Goal: Use online tool/utility: Utilize a website feature to perform a specific function

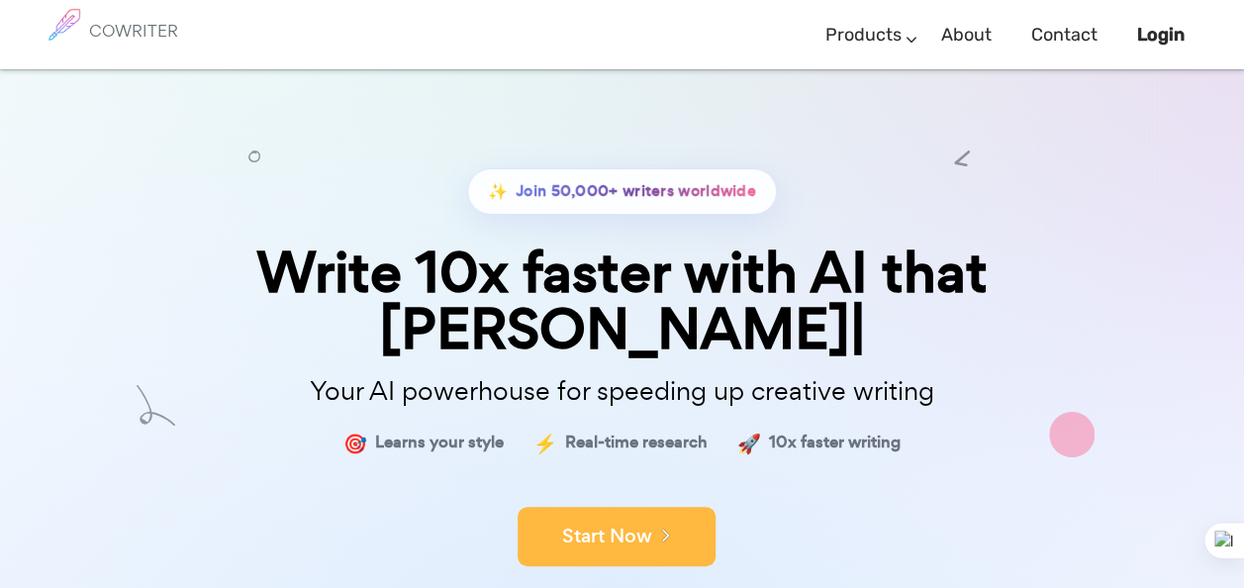
click at [593, 507] on button "Start Now" at bounding box center [617, 536] width 198 height 59
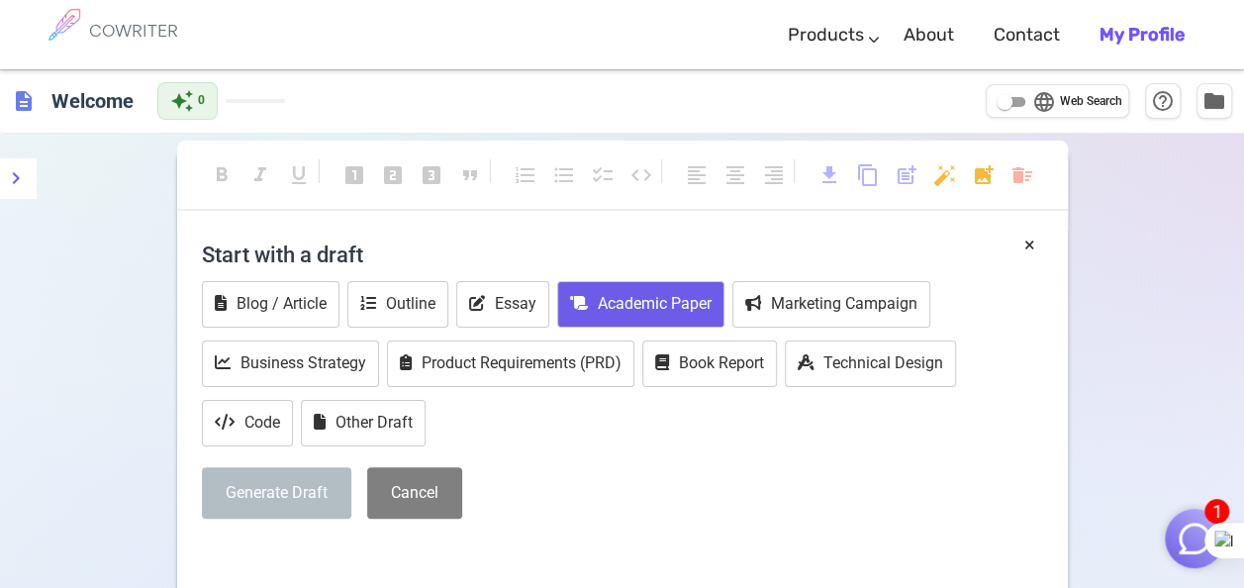
click at [621, 307] on button "Academic Paper" at bounding box center [640, 304] width 167 height 47
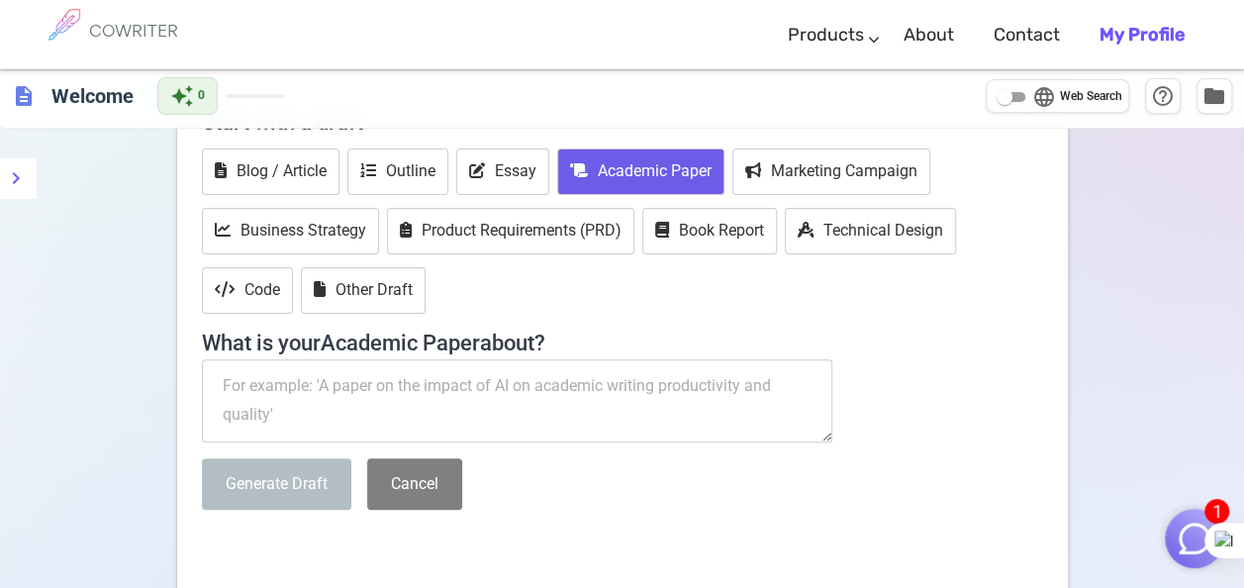
scroll to position [136, 0]
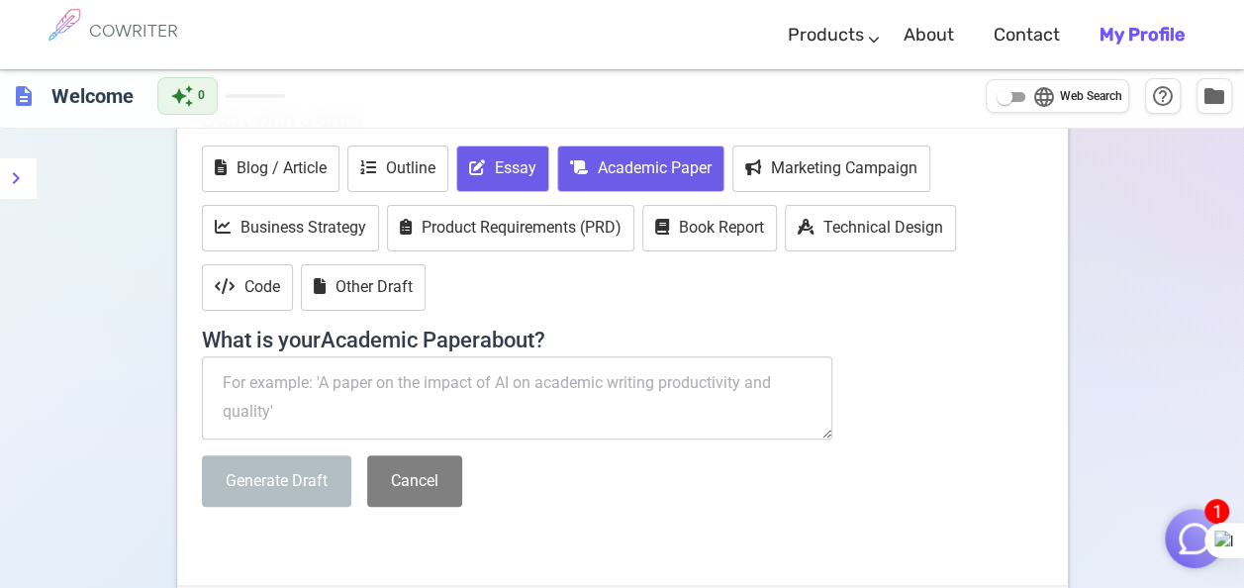
click at [511, 156] on button "Essay" at bounding box center [502, 168] width 93 height 47
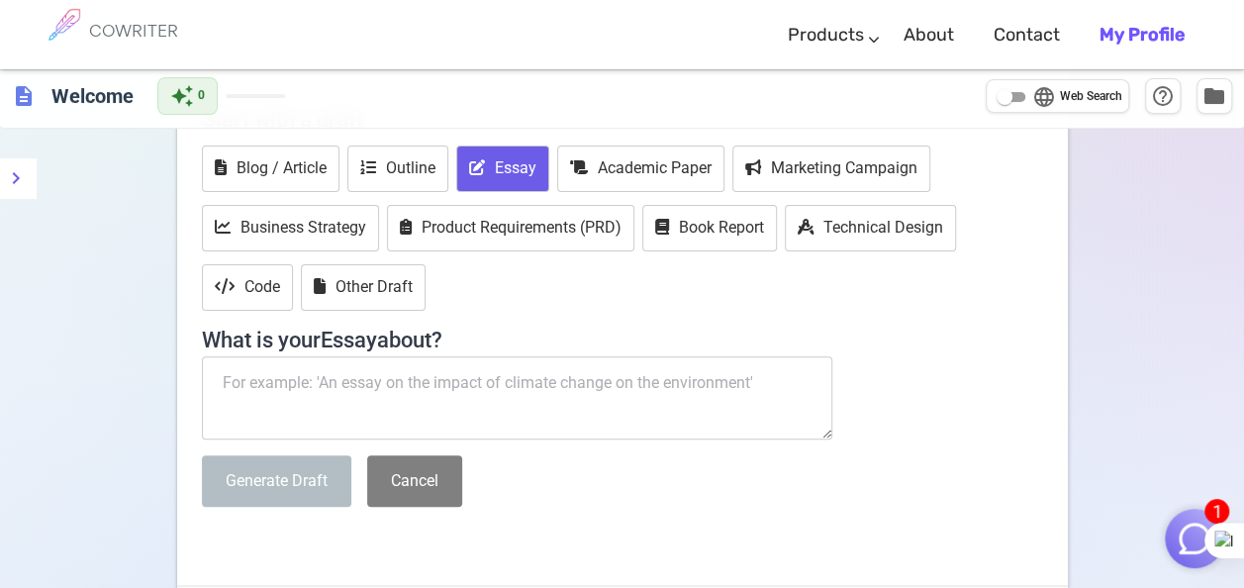
click at [395, 374] on textarea at bounding box center [517, 397] width 631 height 83
paste textarea "mplications for Rehabilitation Artificial intelligence-based motion analysis ca…"
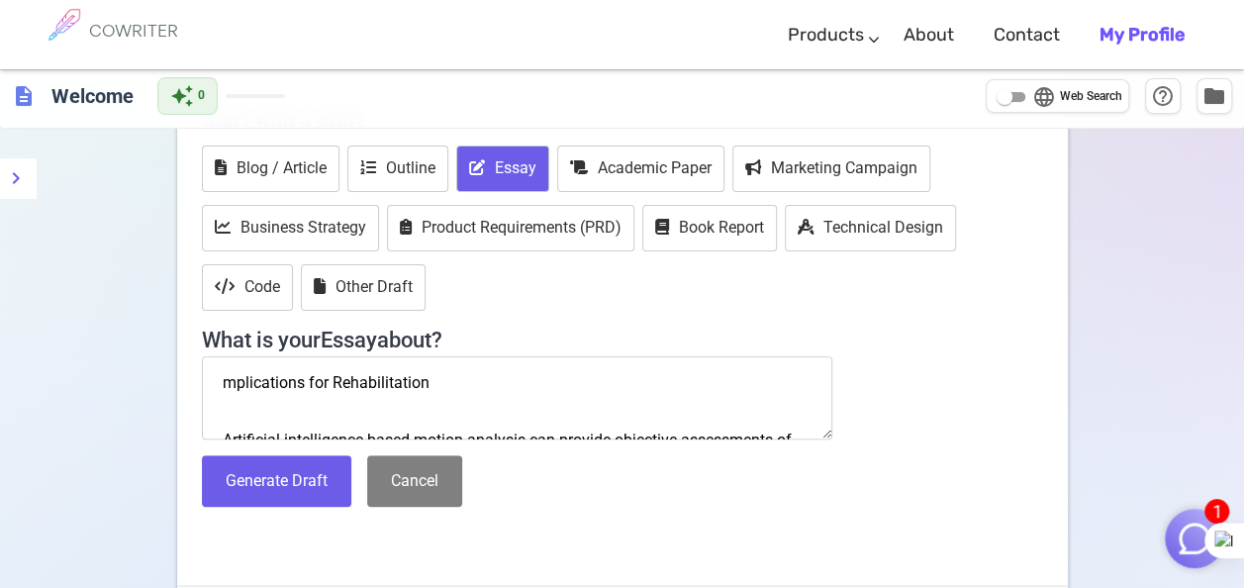
scroll to position [240, 0]
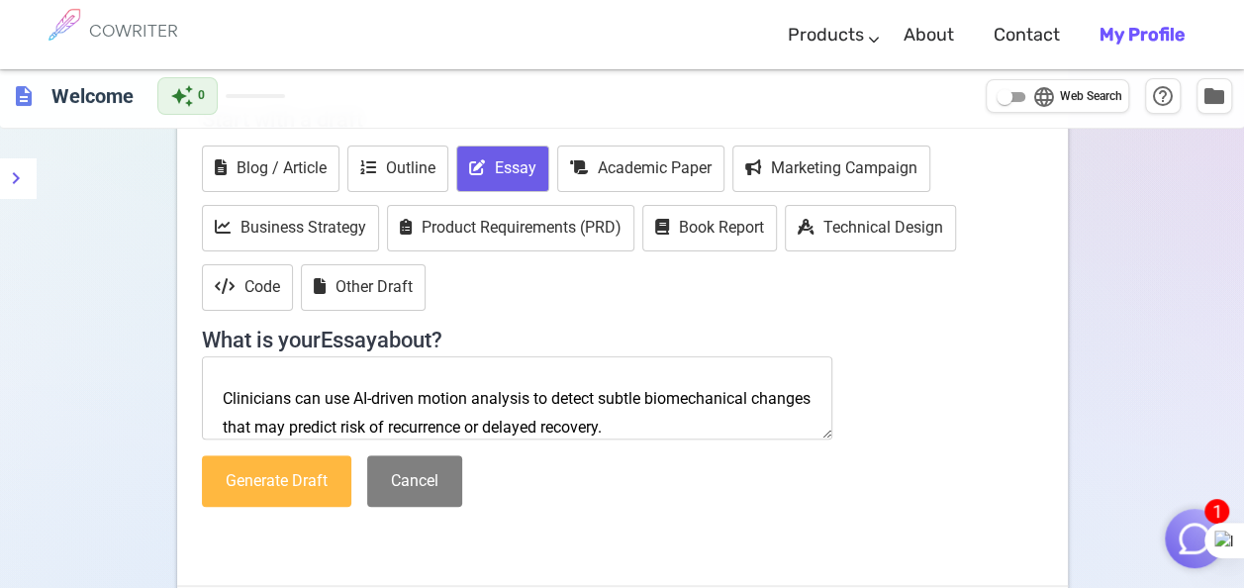
type textarea "mplications for Rehabilitation Artificial intelligence-based motion analysis ca…"
click at [259, 488] on button "Generate Draft" at bounding box center [276, 481] width 149 height 52
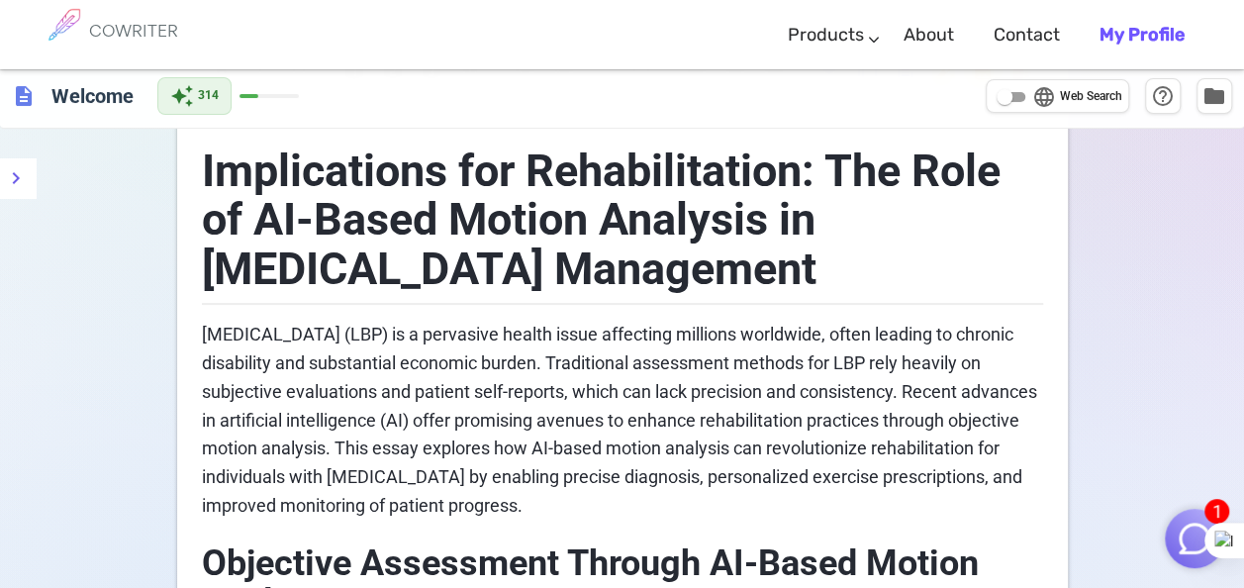
scroll to position [0, 0]
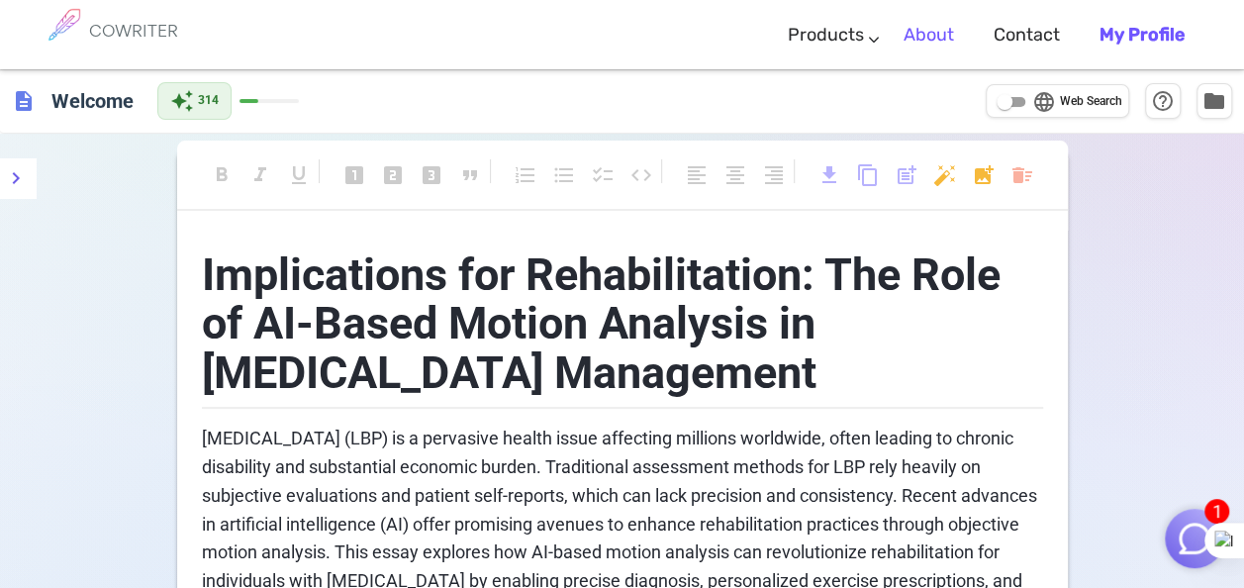
click at [939, 42] on link "About" at bounding box center [929, 35] width 50 height 58
